Goal: Transaction & Acquisition: Purchase product/service

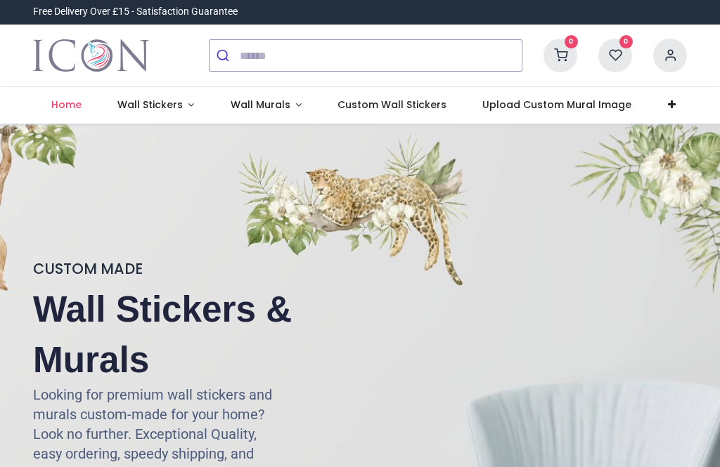
click at [150, 101] on span "Wall Stickers" at bounding box center [149, 105] width 65 height 14
click at [132, 98] on span "Wall Stickers" at bounding box center [149, 105] width 65 height 14
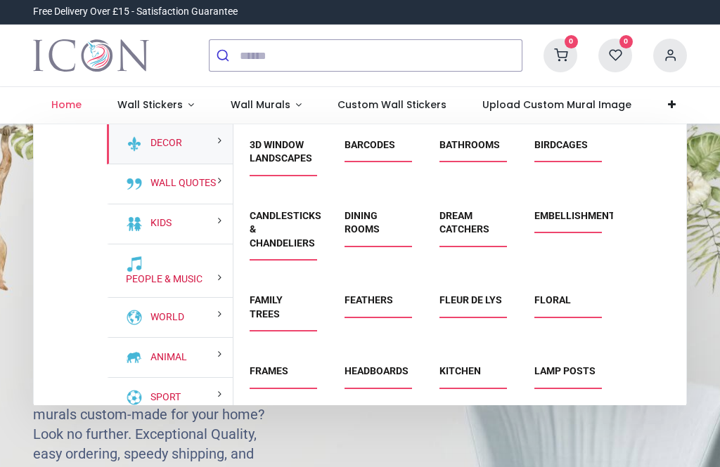
click at [478, 374] on link "Kitchen" at bounding box center [459, 371] width 41 height 11
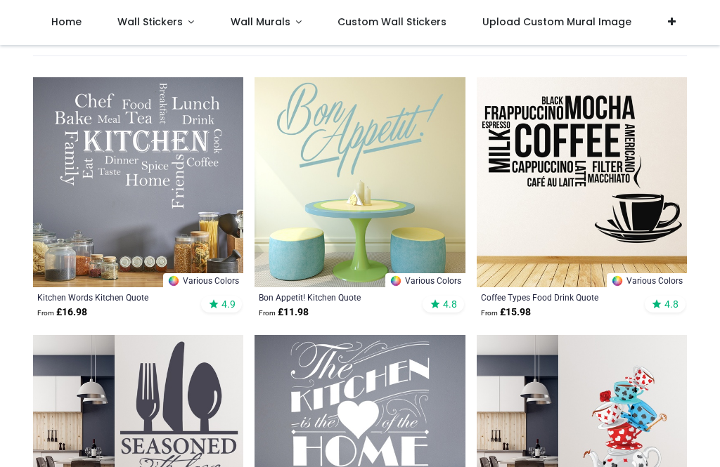
scroll to position [259, 0]
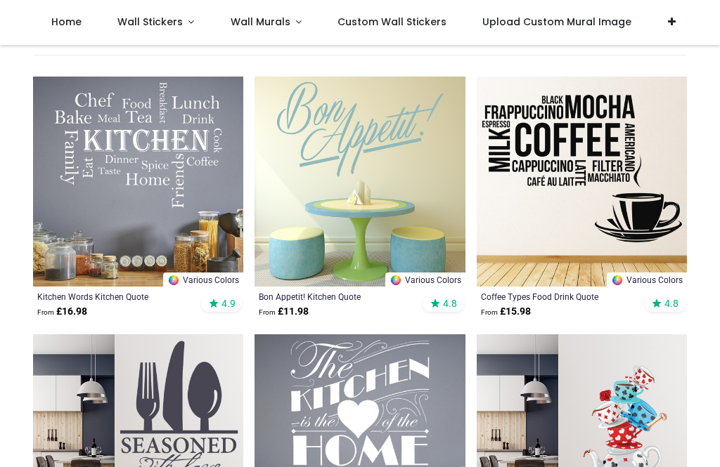
click at [96, 150] on img at bounding box center [138, 182] width 210 height 210
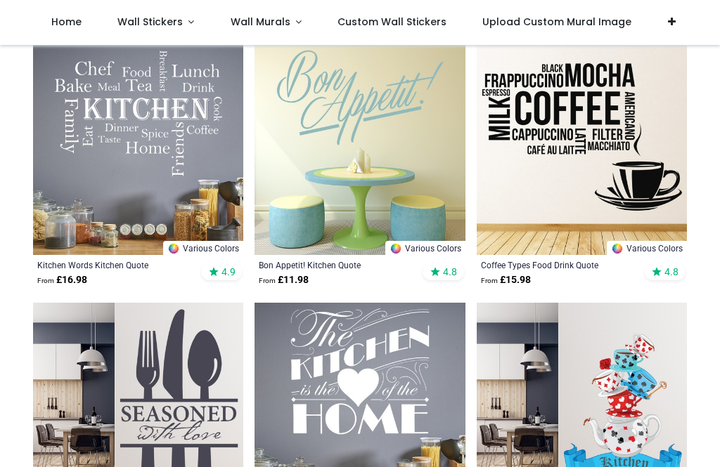
scroll to position [288, 0]
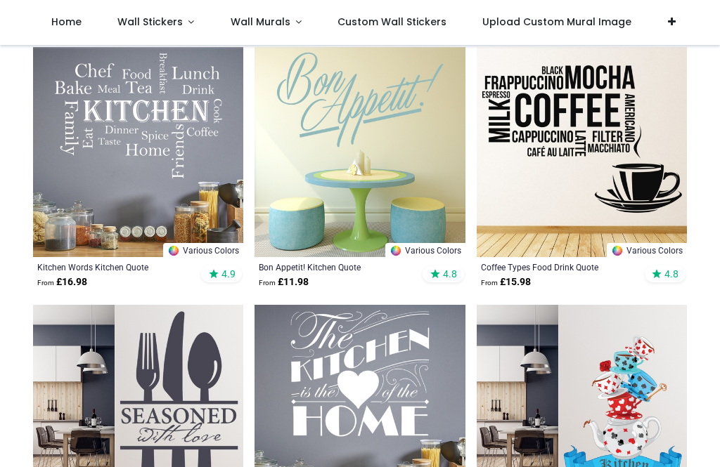
click at [84, 174] on img at bounding box center [138, 152] width 210 height 210
click at [111, 269] on div "Kitchen Words Kitchen Quote" at bounding box center [118, 266] width 162 height 11
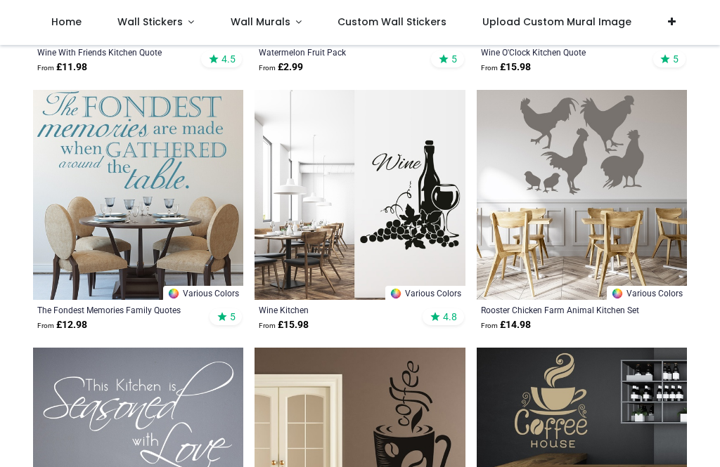
scroll to position [2049, 0]
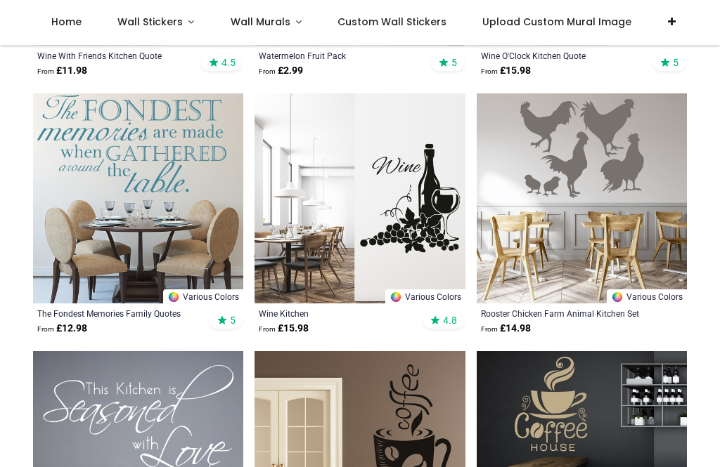
click at [658, 156] on img at bounding box center [582, 198] width 210 height 210
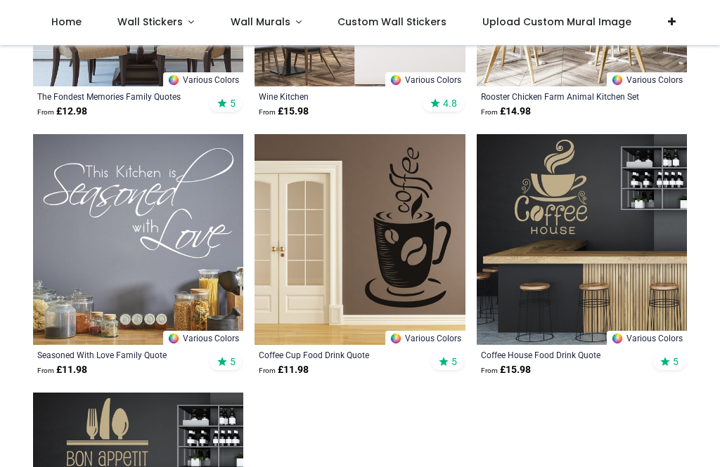
scroll to position [2267, 0]
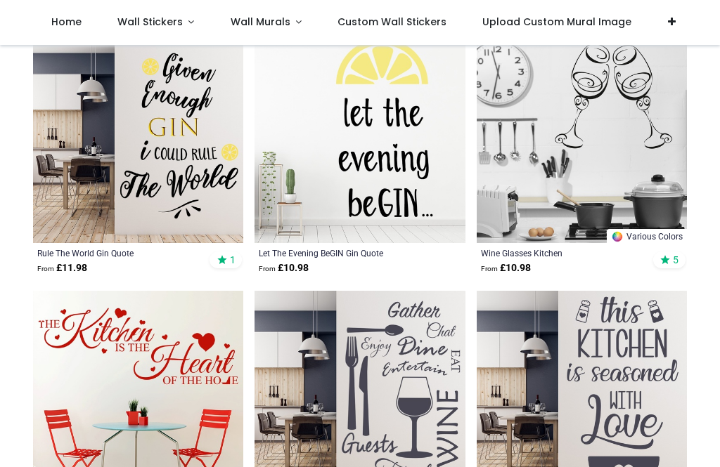
scroll to position [3389, 0]
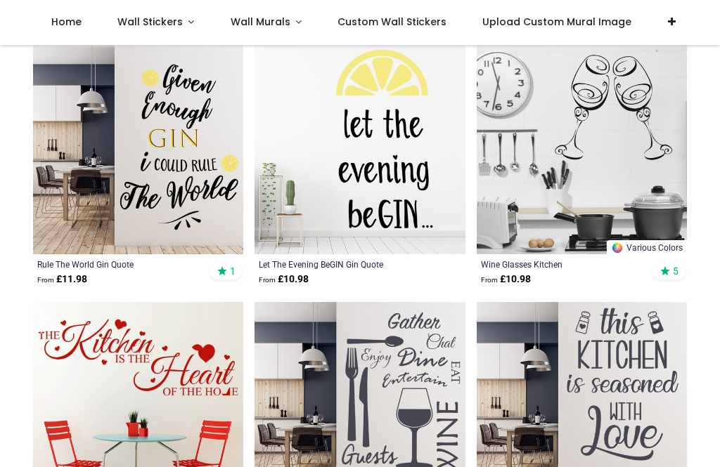
click at [668, 145] on img at bounding box center [582, 149] width 210 height 210
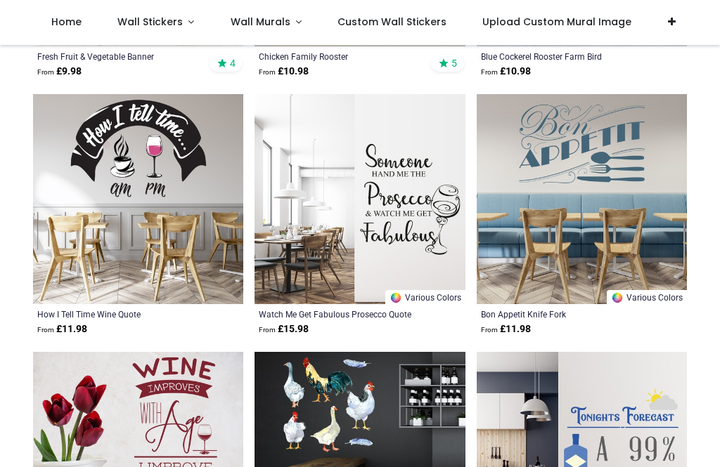
scroll to position [4376, 0]
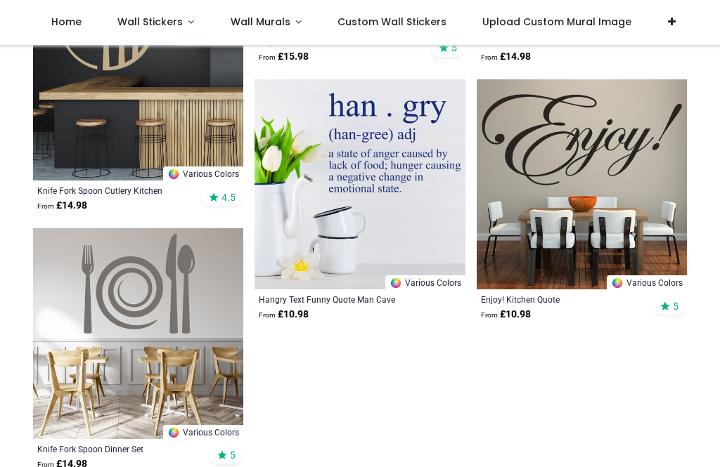
scroll to position [7228, 0]
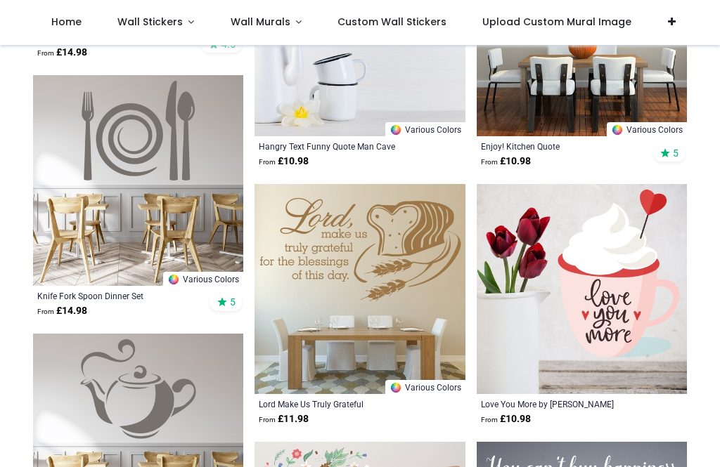
scroll to position [7378, 0]
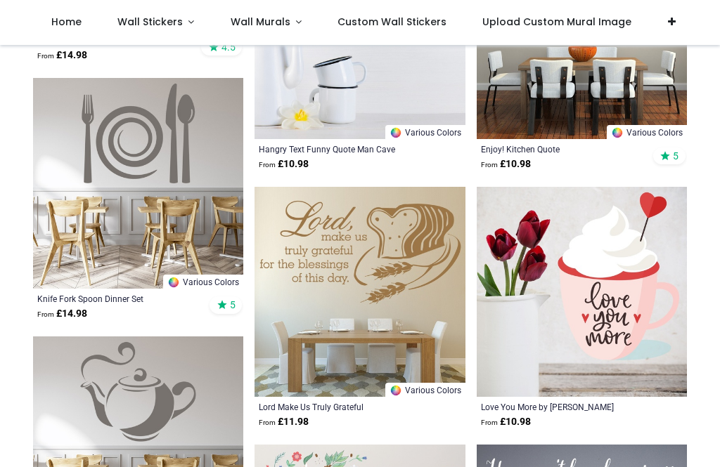
click at [76, 150] on img at bounding box center [138, 183] width 210 height 210
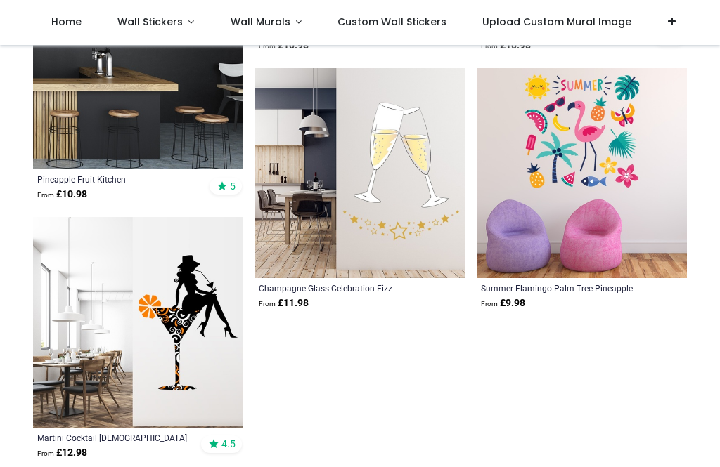
scroll to position [9564, 0]
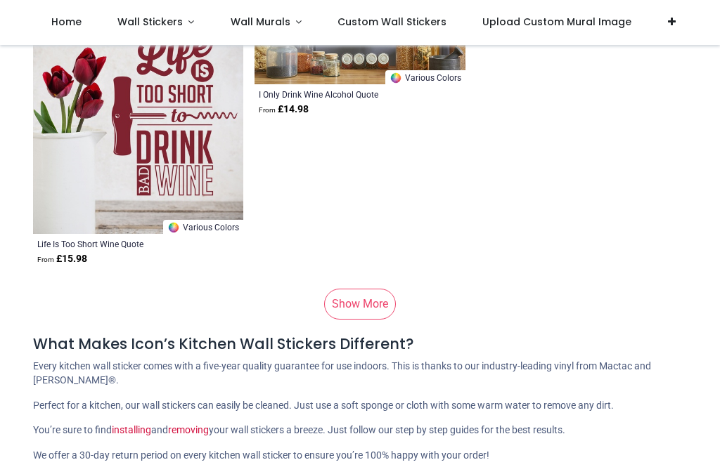
scroll to position [12339, 0]
click at [378, 301] on link "Show More" at bounding box center [360, 303] width 72 height 31
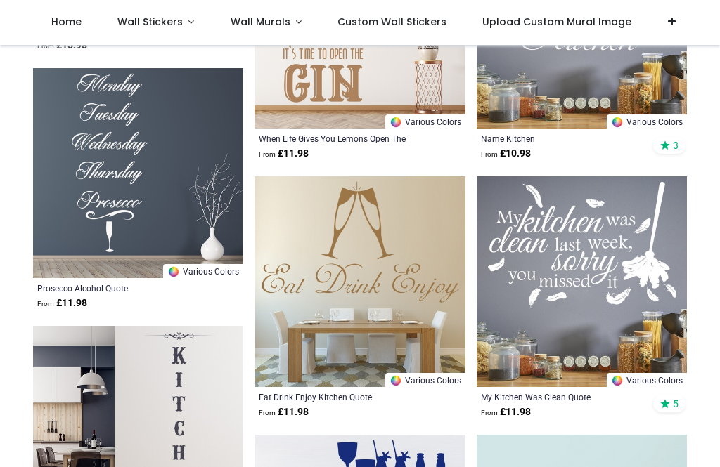
scroll to position [14103, 0]
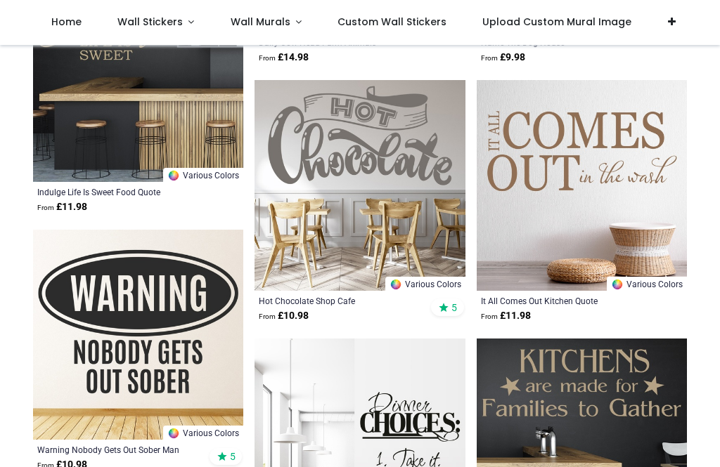
scroll to position [16528, 0]
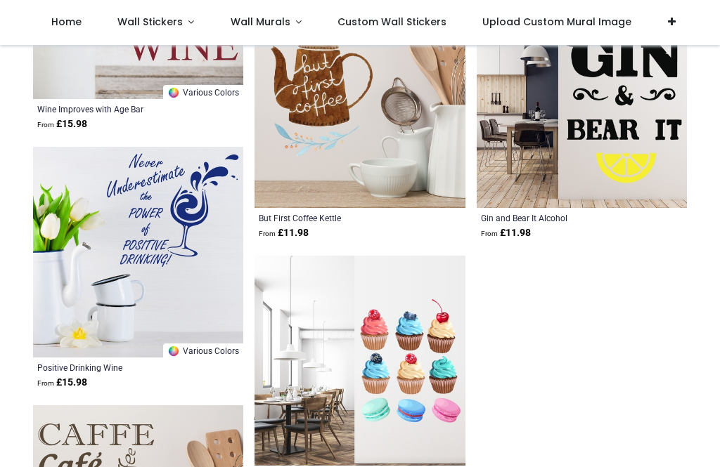
scroll to position [19206, 0]
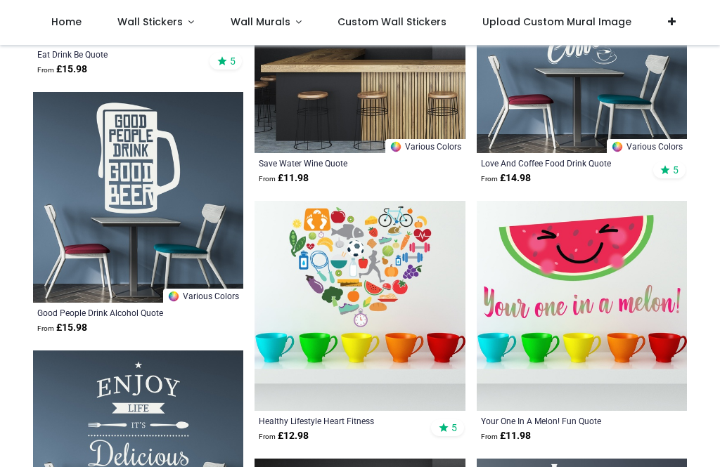
scroll to position [20802, 0]
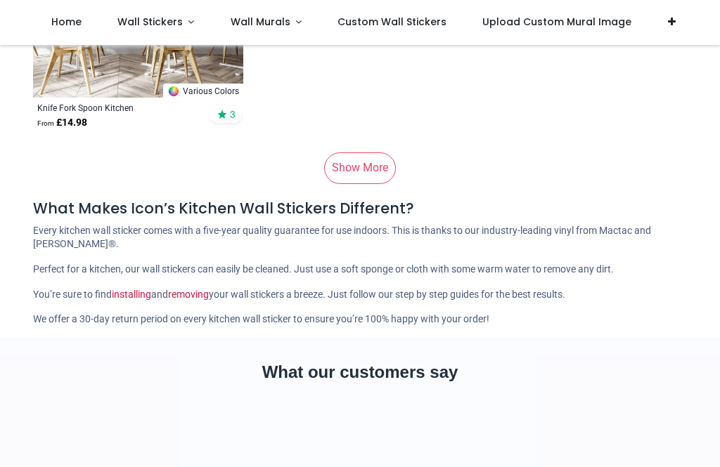
scroll to position [24605, 0]
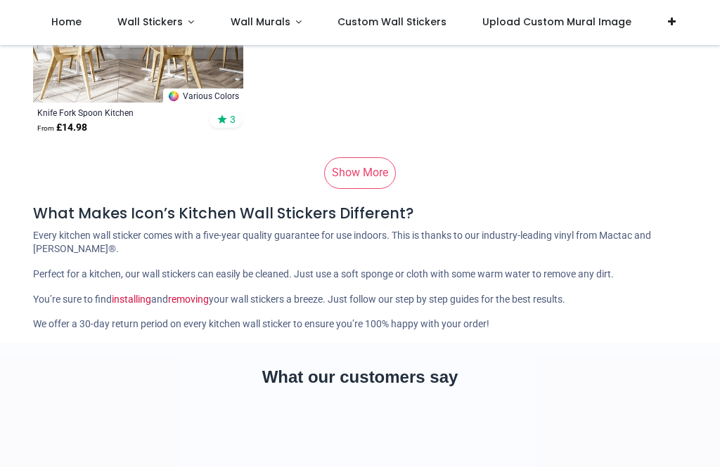
click at [368, 163] on link "Show More" at bounding box center [360, 172] width 72 height 31
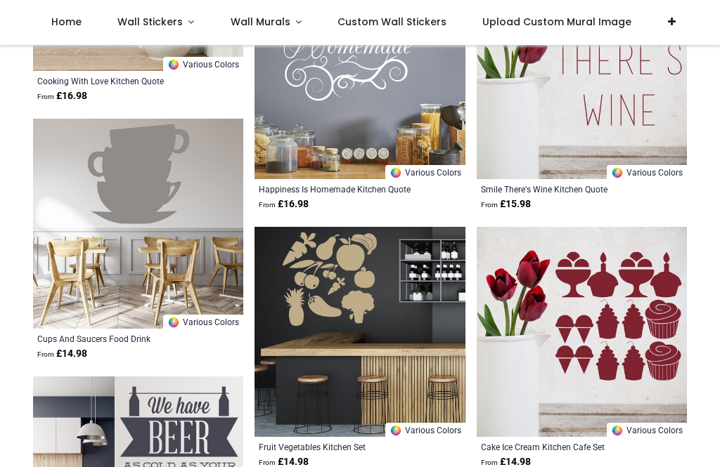
scroll to position [30324, 0]
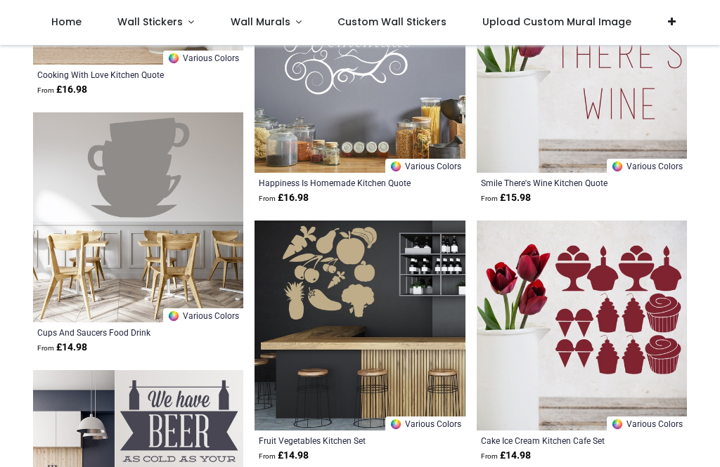
click at [674, 223] on img at bounding box center [582, 326] width 210 height 210
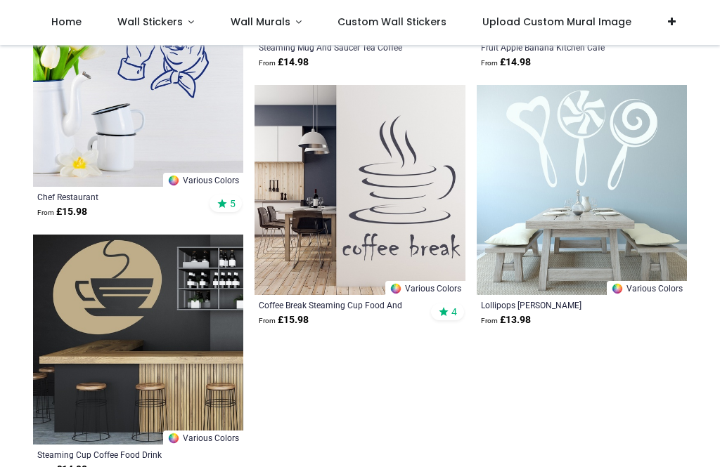
scroll to position [31252, 0]
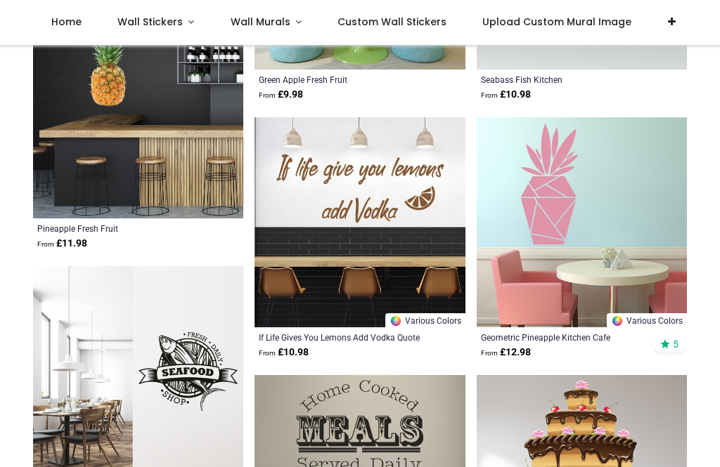
scroll to position [33269, 0]
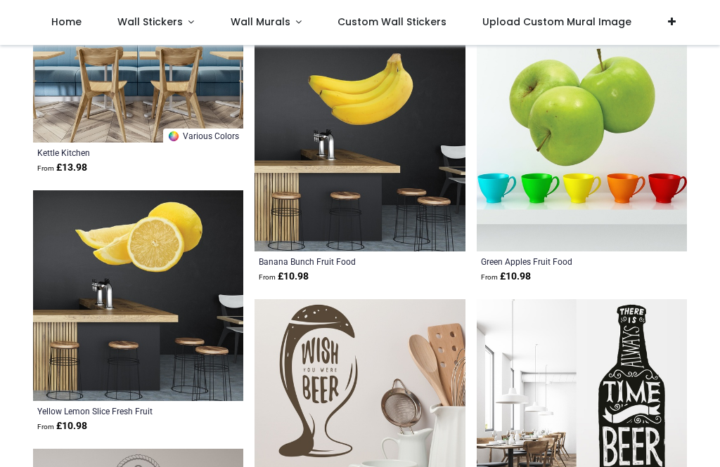
scroll to position [35631, 0]
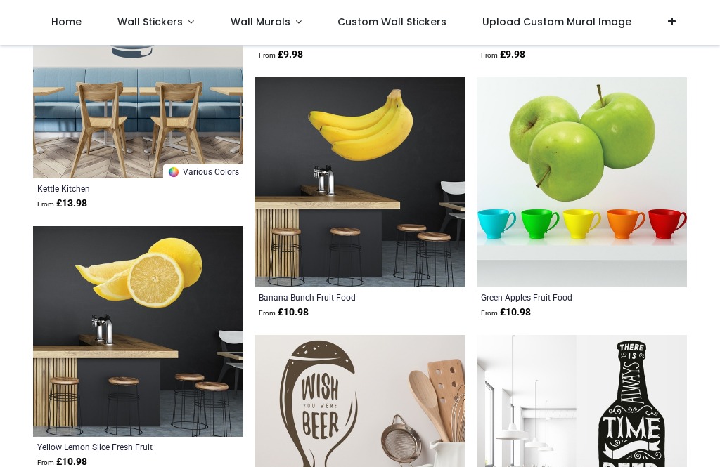
click at [647, 172] on img at bounding box center [582, 182] width 210 height 210
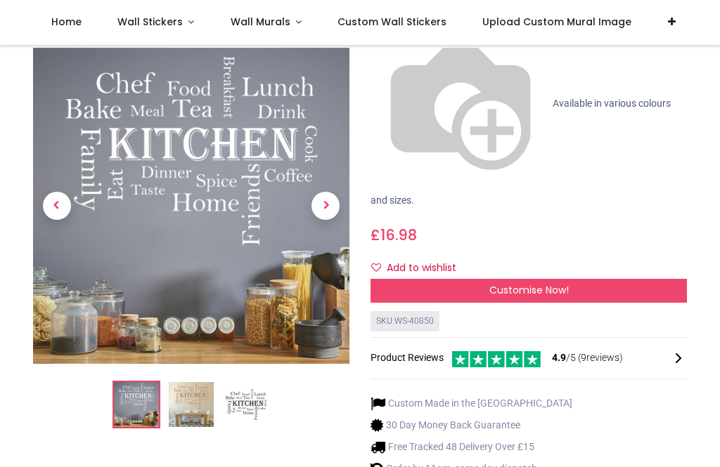
scroll to position [138, 0]
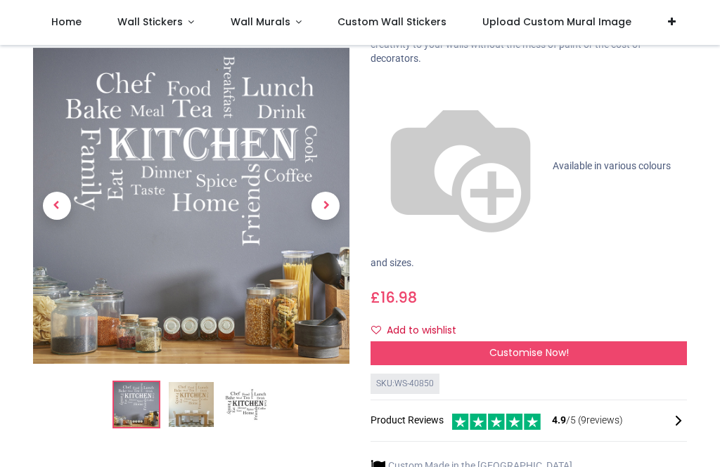
click at [344, 198] on link at bounding box center [326, 206] width 48 height 221
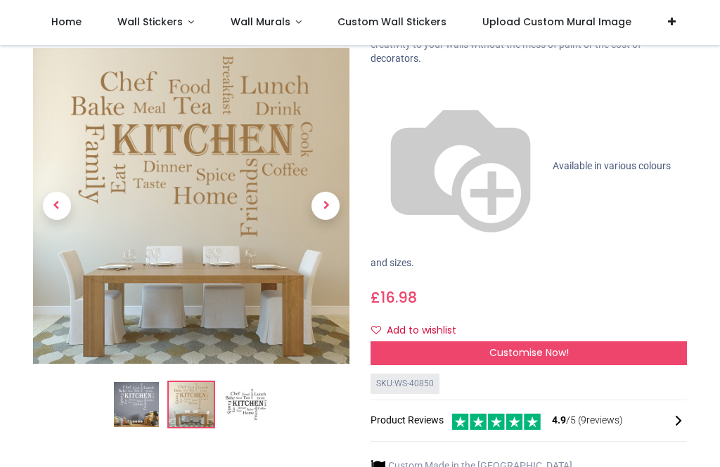
click at [338, 193] on span "Next" at bounding box center [325, 207] width 28 height 28
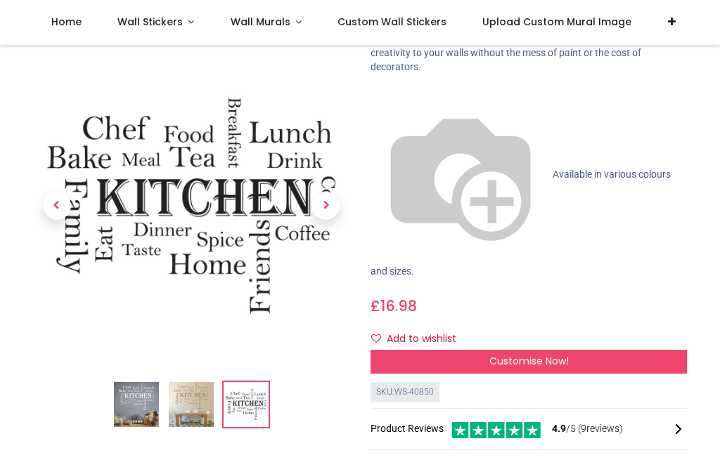
scroll to position [131, 0]
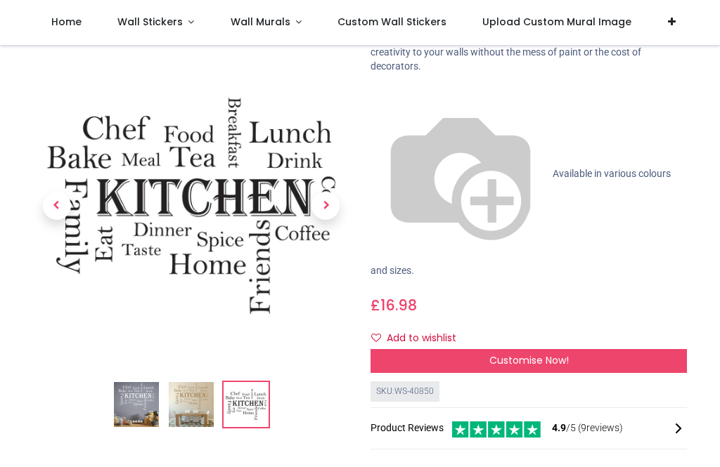
click at [651, 349] on div "Customise Now!" at bounding box center [528, 361] width 316 height 24
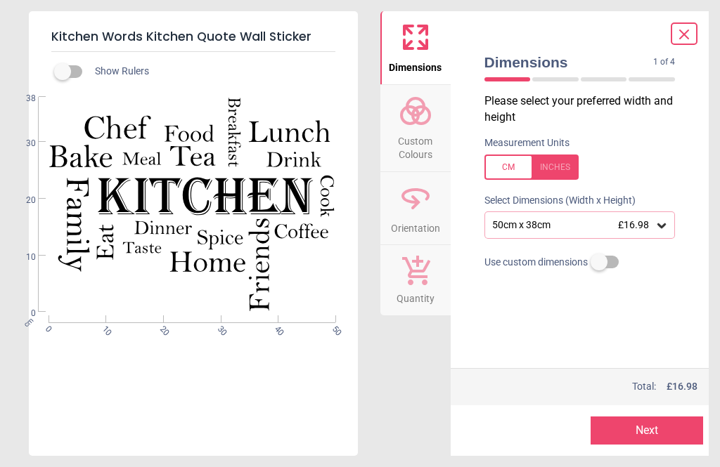
click at [566, 160] on div at bounding box center [531, 167] width 94 height 25
click at [669, 223] on div "19.7" x 15" (1ft 8" x 1ft 3") £16.98" at bounding box center [579, 225] width 191 height 27
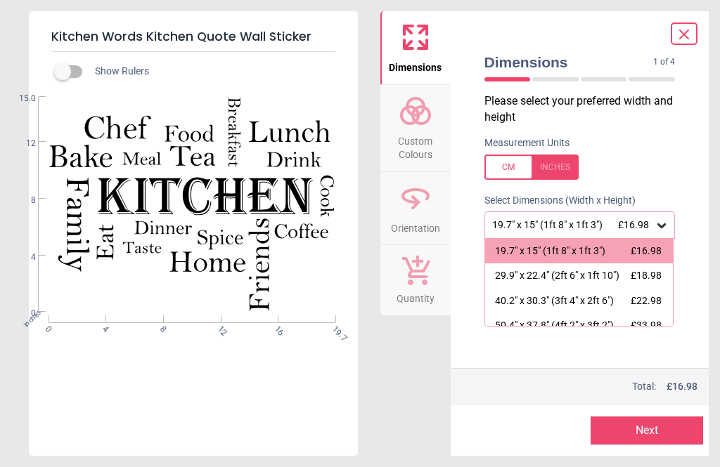
click at [642, 221] on span "£16.98" at bounding box center [633, 224] width 31 height 11
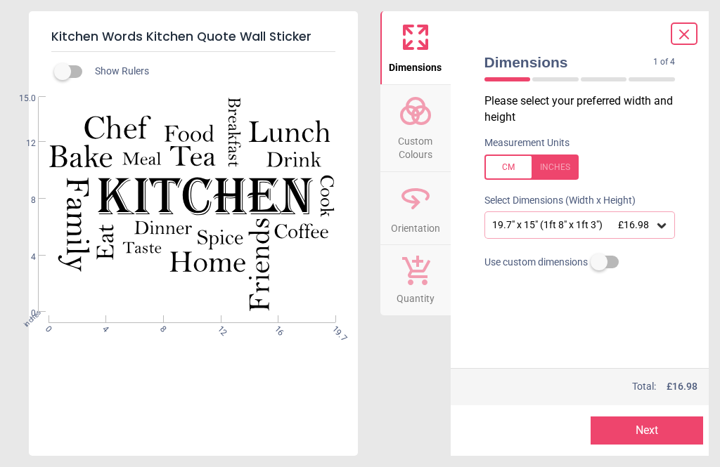
click at [420, 122] on circle at bounding box center [421, 115] width 17 height 17
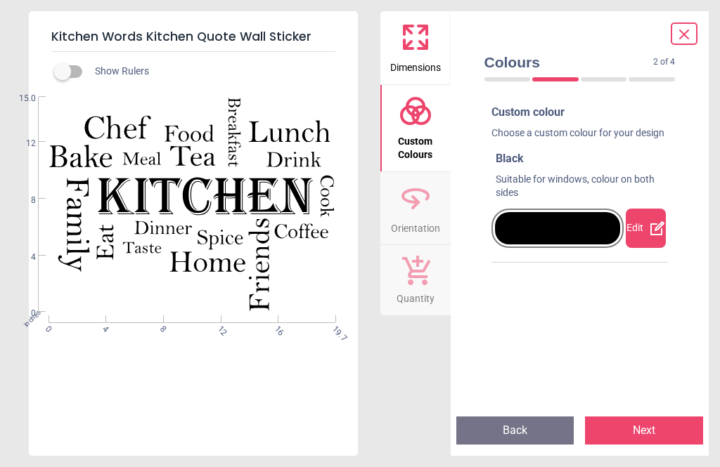
click at [418, 194] on icon at bounding box center [416, 198] width 34 height 34
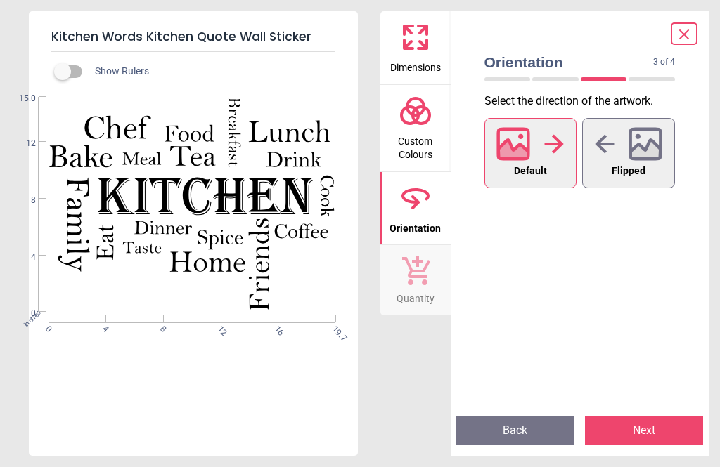
click at [652, 157] on icon at bounding box center [646, 144] width 30 height 30
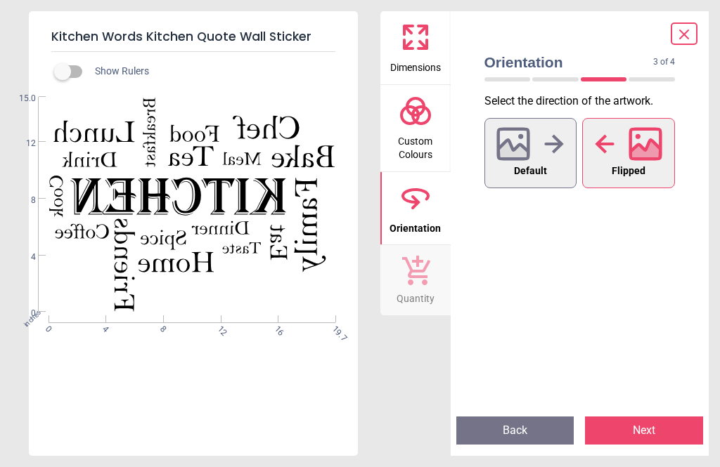
click at [550, 155] on div at bounding box center [529, 144] width 67 height 37
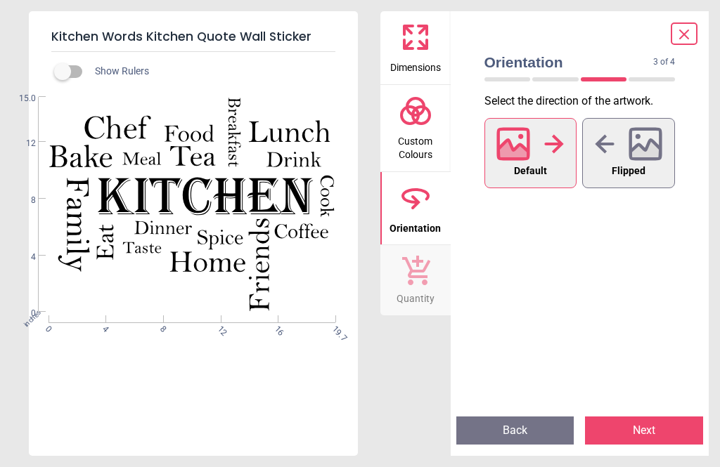
click at [432, 281] on button "Quantity" at bounding box center [415, 280] width 70 height 70
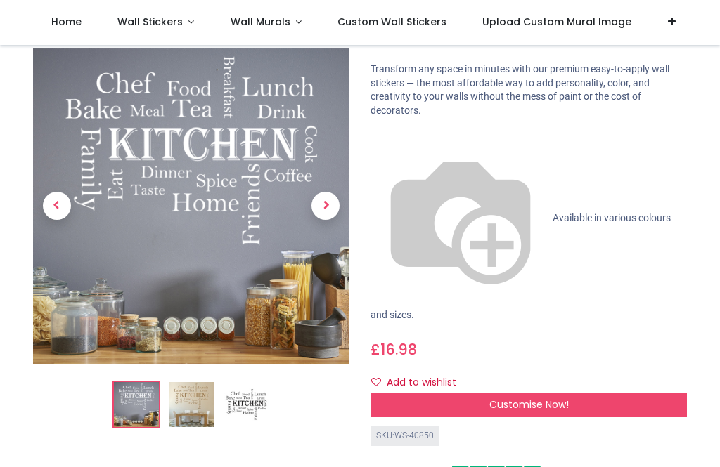
scroll to position [86, 0]
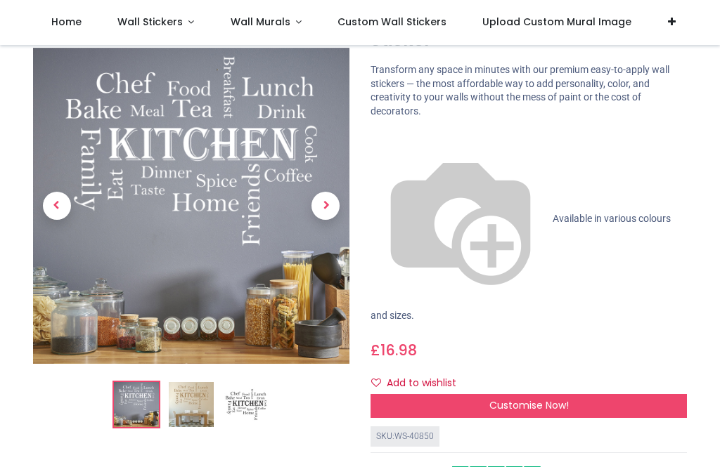
click at [337, 207] on span "Next" at bounding box center [325, 207] width 28 height 28
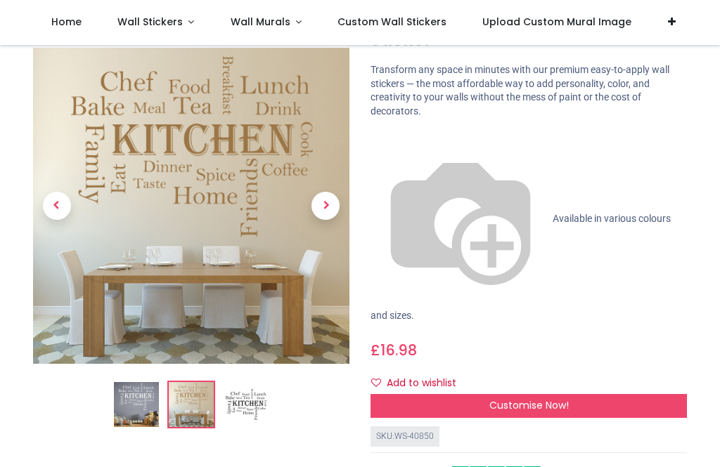
click at [340, 203] on link at bounding box center [326, 206] width 48 height 221
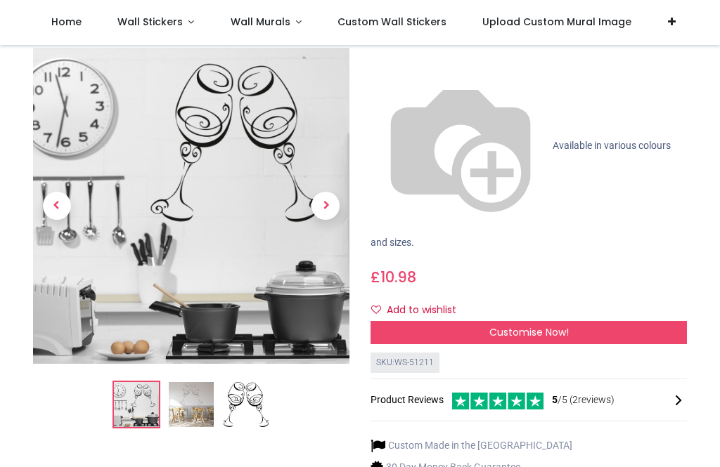
scroll to position [122, 0]
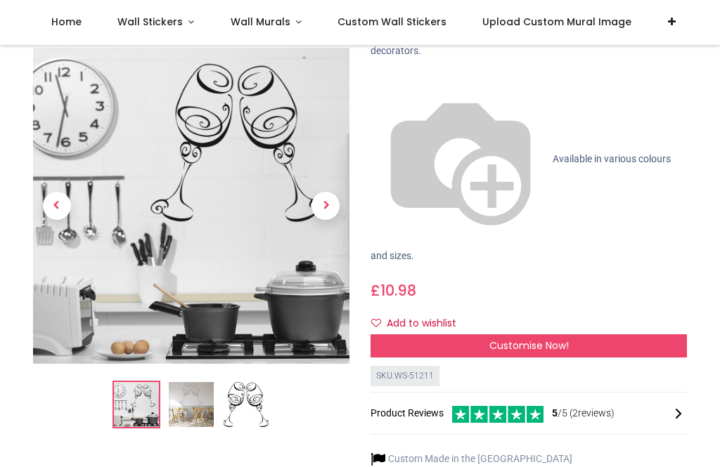
click at [337, 174] on link at bounding box center [326, 206] width 48 height 221
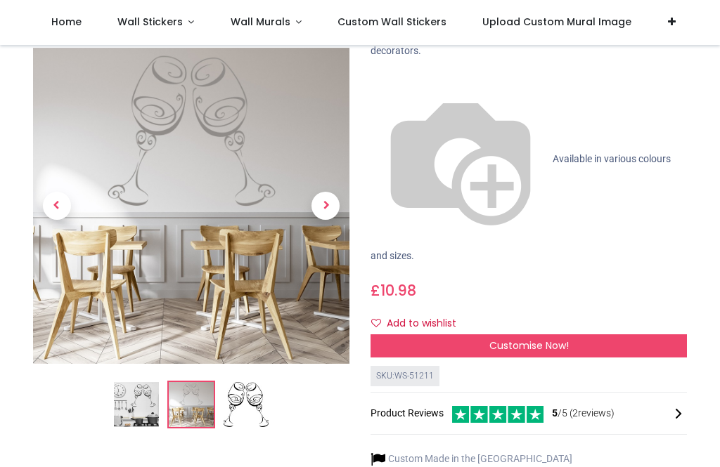
click at [330, 193] on span "Next" at bounding box center [325, 207] width 28 height 28
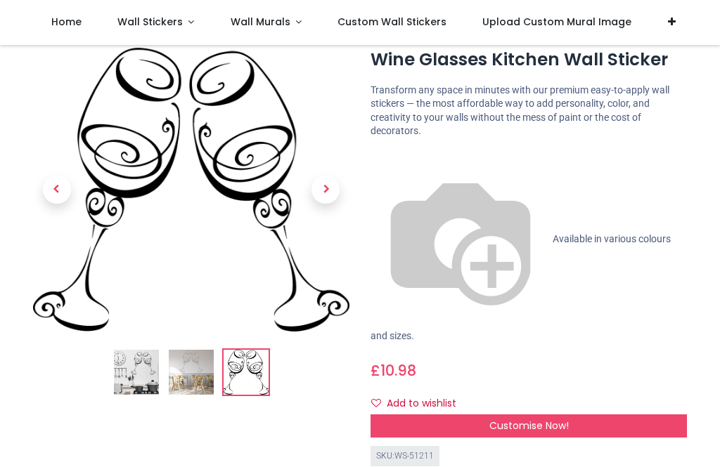
scroll to position [32, 0]
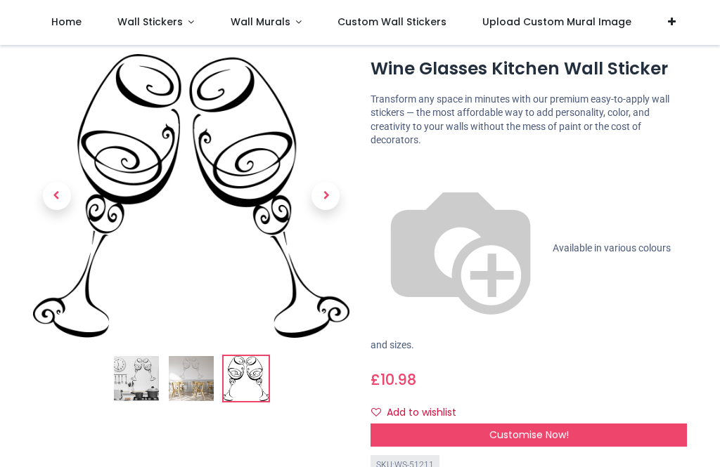
click at [623, 424] on div "Customise Now!" at bounding box center [528, 436] width 316 height 24
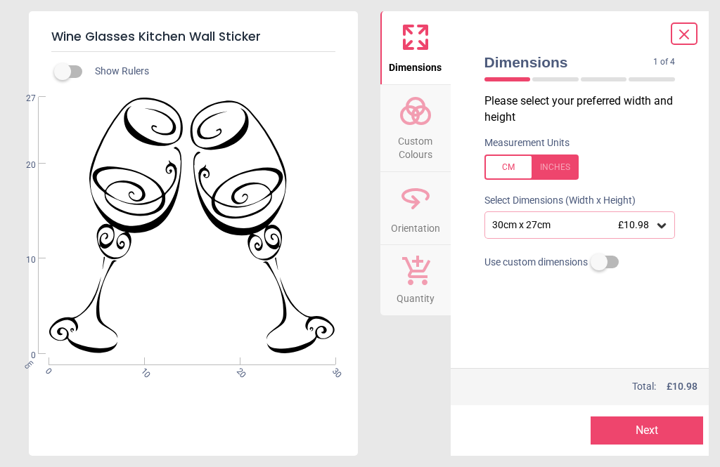
click at [662, 221] on icon at bounding box center [661, 226] width 14 height 14
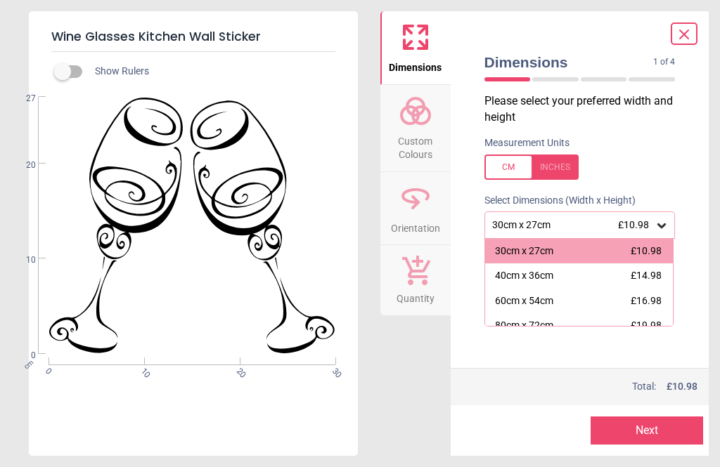
click at [568, 169] on div at bounding box center [531, 167] width 94 height 25
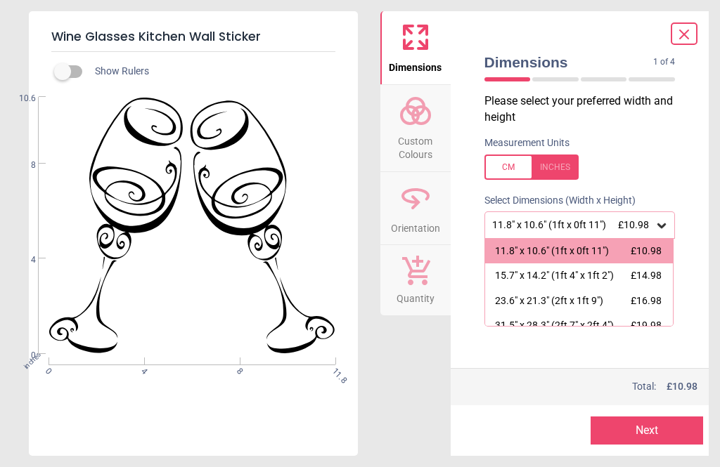
click at [565, 163] on div at bounding box center [531, 167] width 94 height 25
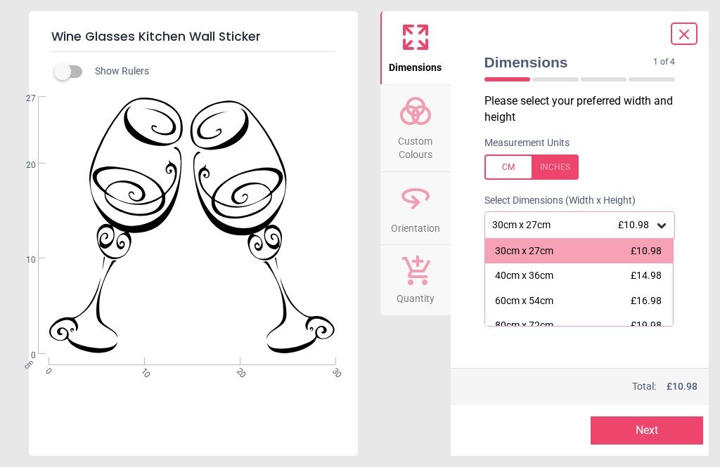
click at [568, 164] on div at bounding box center [531, 167] width 94 height 25
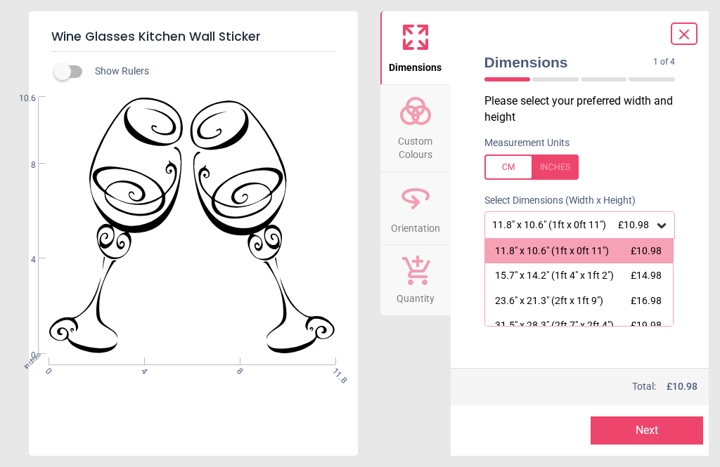
click at [56, 118] on div "WS-51211 Created with Snap null" at bounding box center [192, 225] width 326 height 257
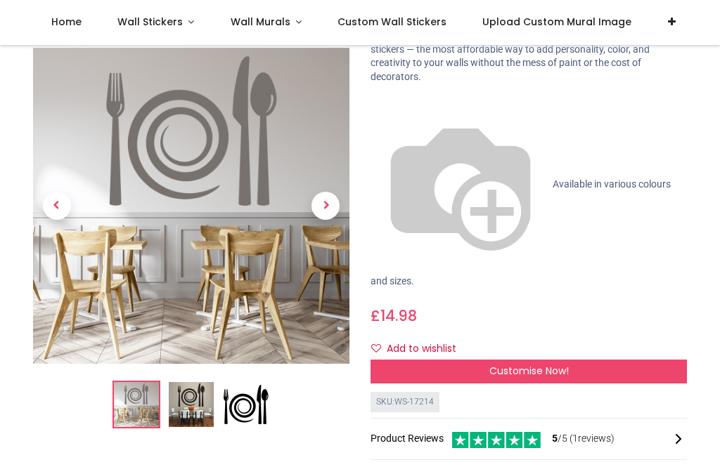
scroll to position [124, 0]
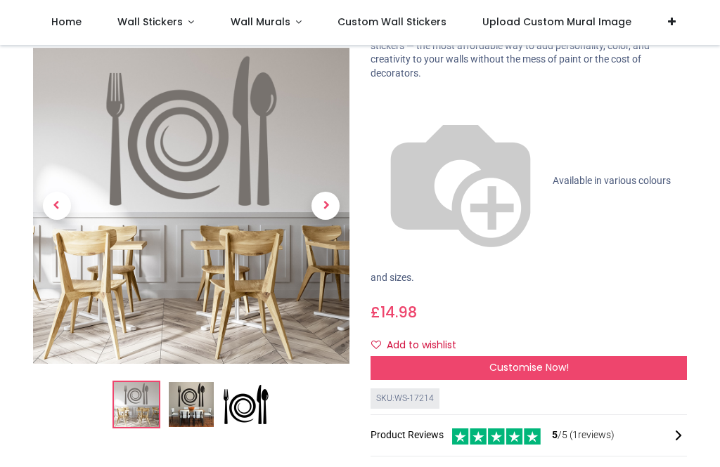
click at [637, 356] on div "Customise Now!" at bounding box center [528, 368] width 316 height 24
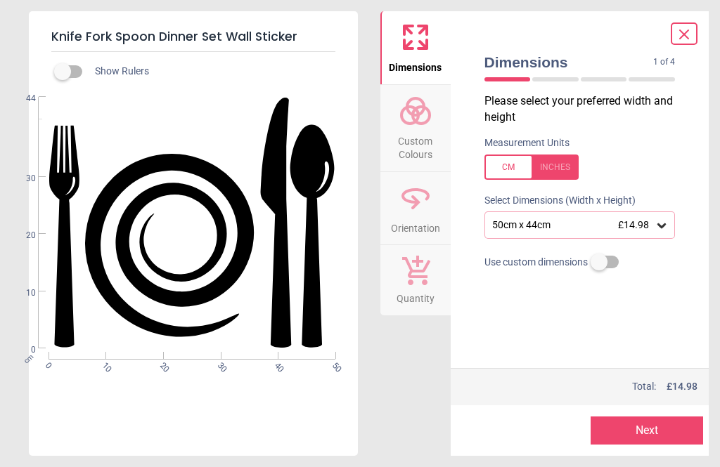
click at [569, 164] on div at bounding box center [531, 167] width 94 height 25
click at [652, 230] on div "19.7" x 17.3" (1ft 8" x 1ft 5") £14.98" at bounding box center [579, 225] width 191 height 27
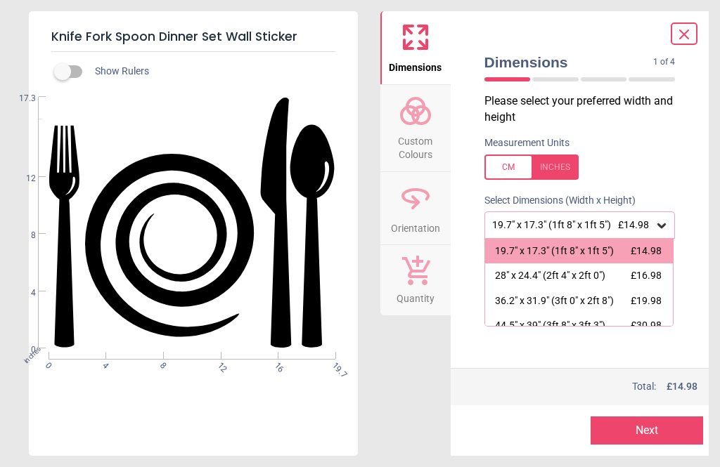
click at [645, 226] on span "£14.98" at bounding box center [633, 224] width 31 height 11
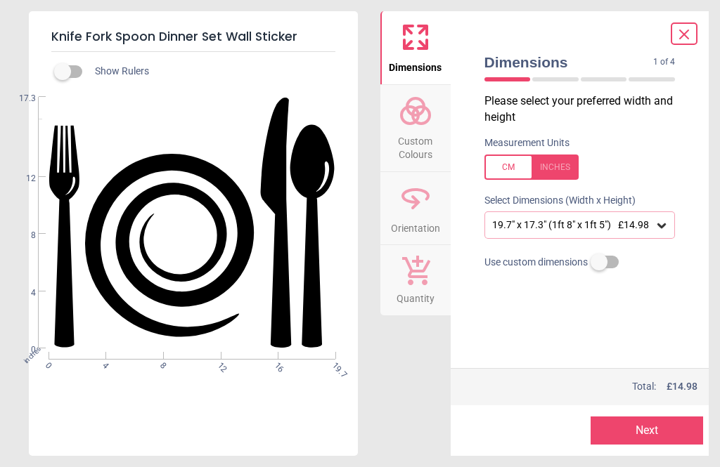
click at [425, 112] on icon at bounding box center [416, 111] width 34 height 34
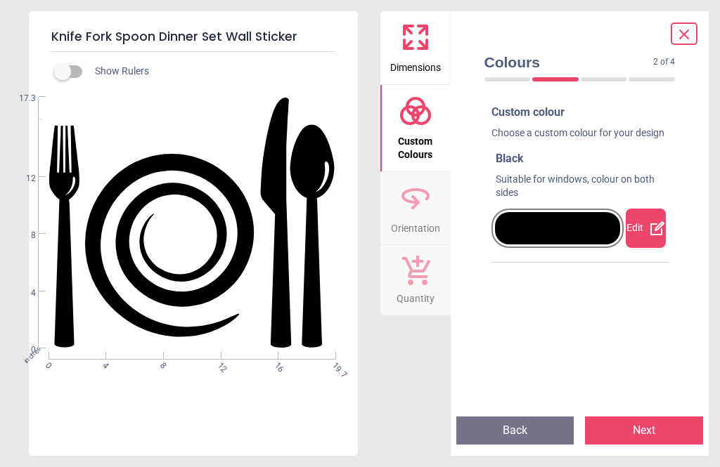
click at [647, 240] on div "Edit" at bounding box center [646, 228] width 40 height 39
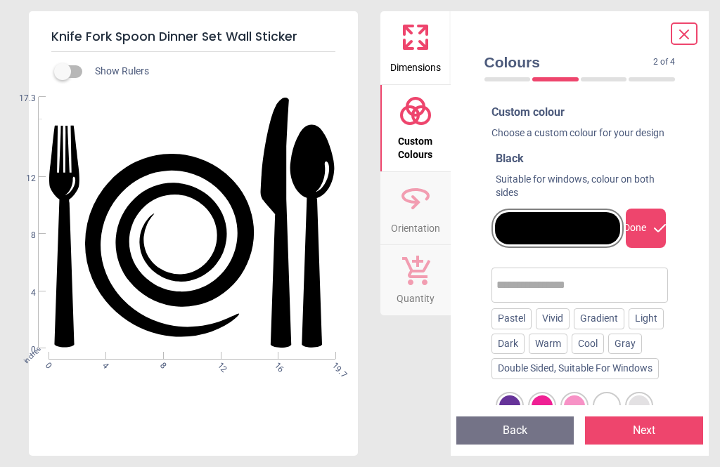
click at [660, 329] on div "Light" at bounding box center [645, 319] width 35 height 21
click at [559, 329] on div "Vivid" at bounding box center [553, 319] width 34 height 21
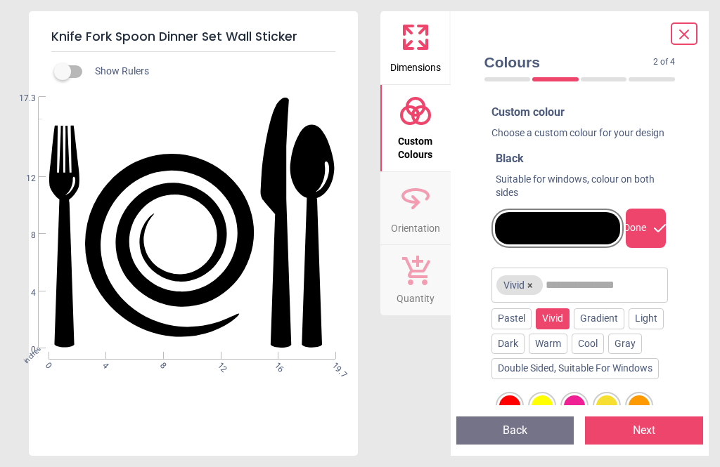
click at [645, 424] on button "Next" at bounding box center [644, 431] width 118 height 28
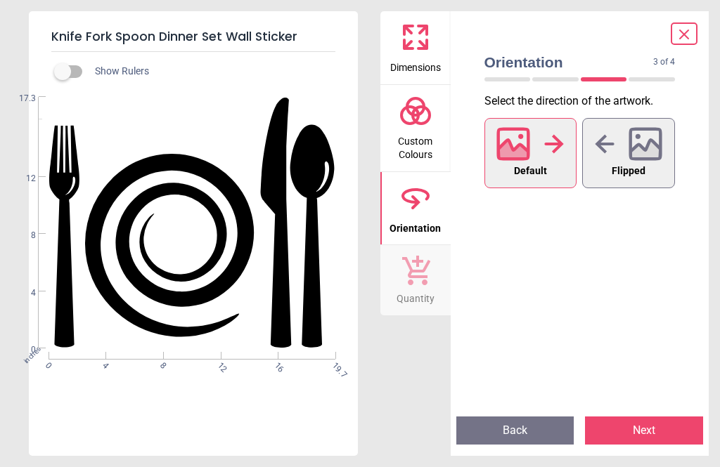
click at [536, 148] on div at bounding box center [529, 144] width 67 height 37
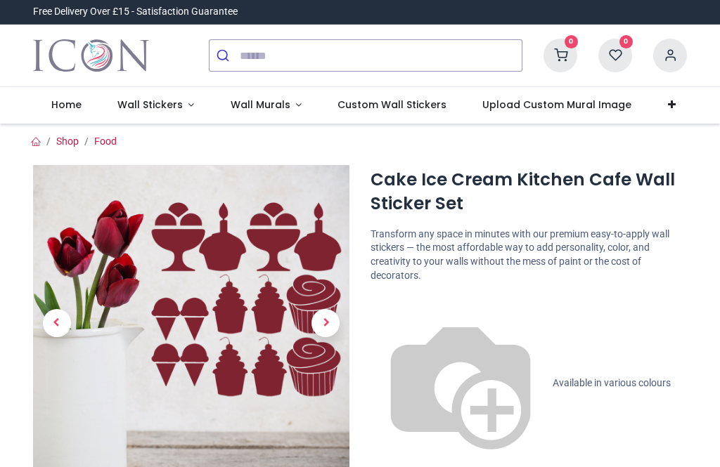
scroll to position [-1, 0]
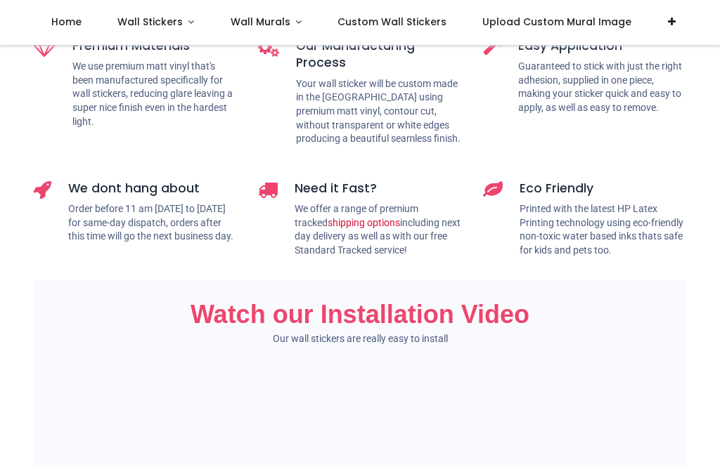
scroll to position [543, 0]
